Goal: Find specific page/section: Find specific page/section

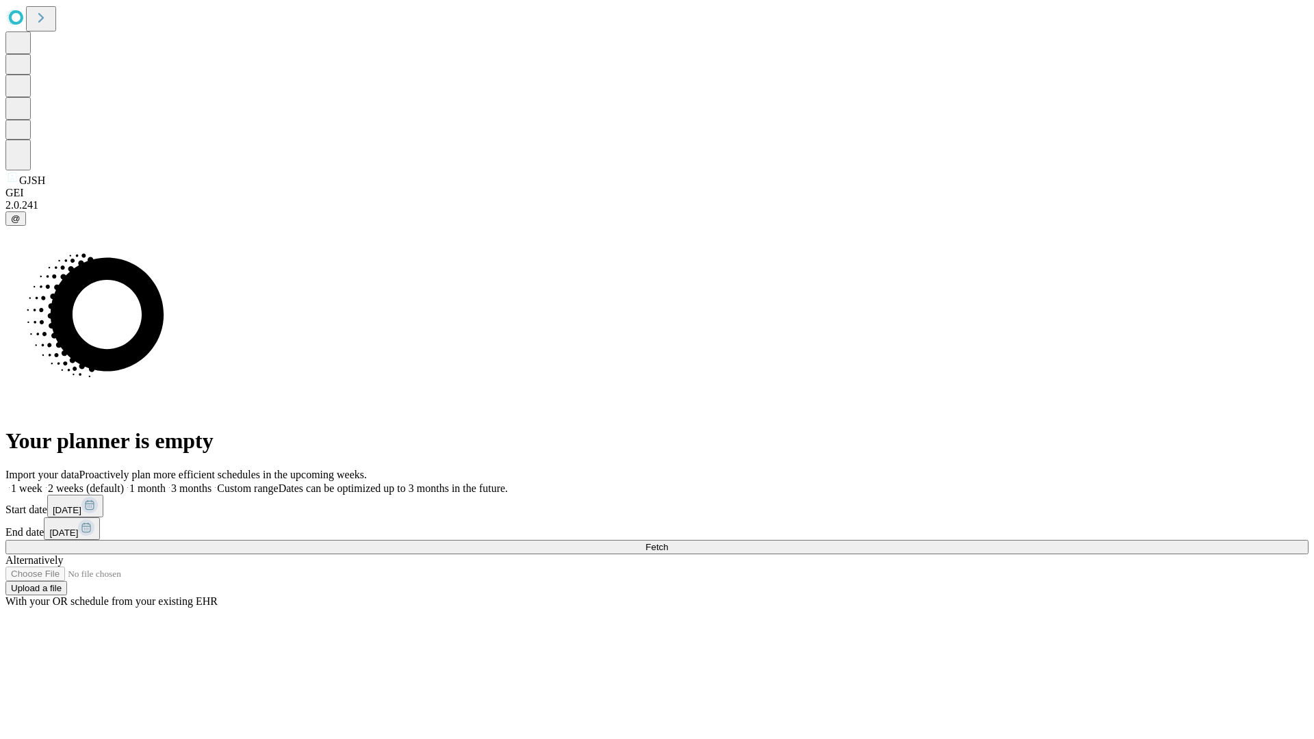
click at [668, 542] on span "Fetch" at bounding box center [657, 547] width 23 height 10
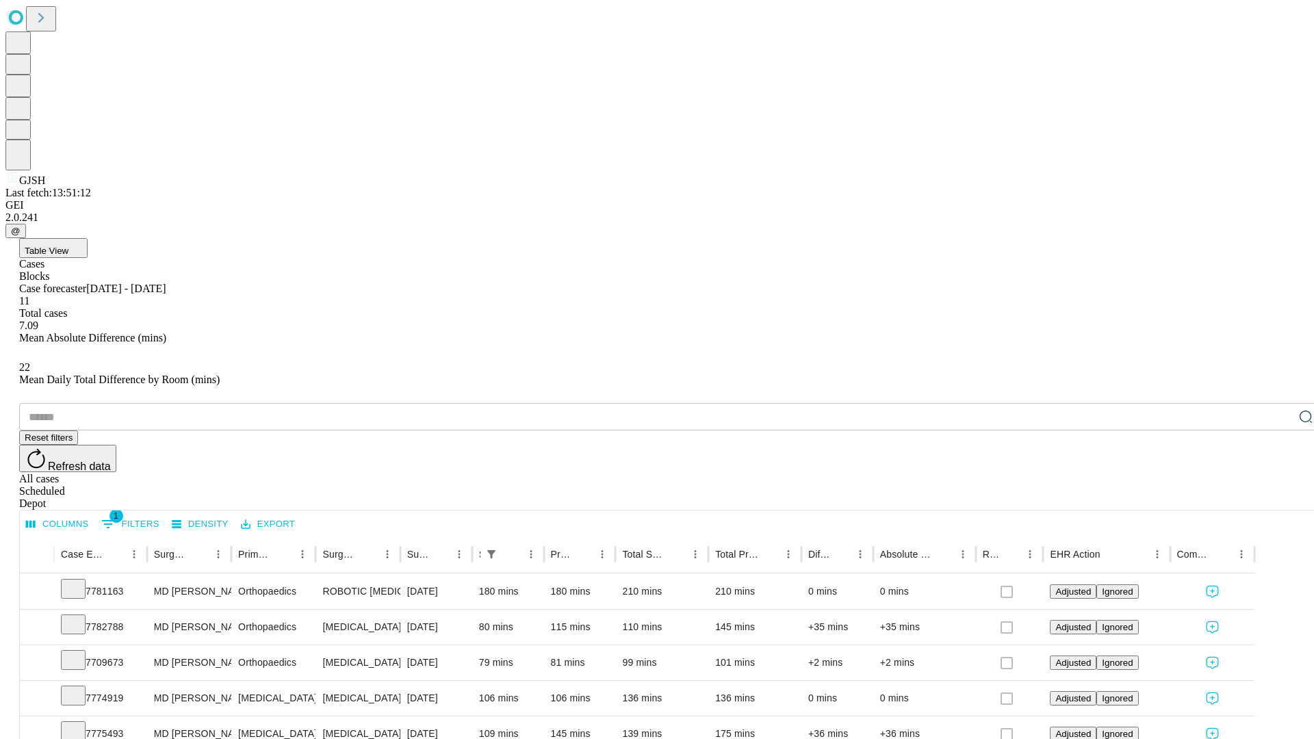
click at [1279, 498] on div "Depot" at bounding box center [670, 504] width 1303 height 12
